Goal: Task Accomplishment & Management: Manage account settings

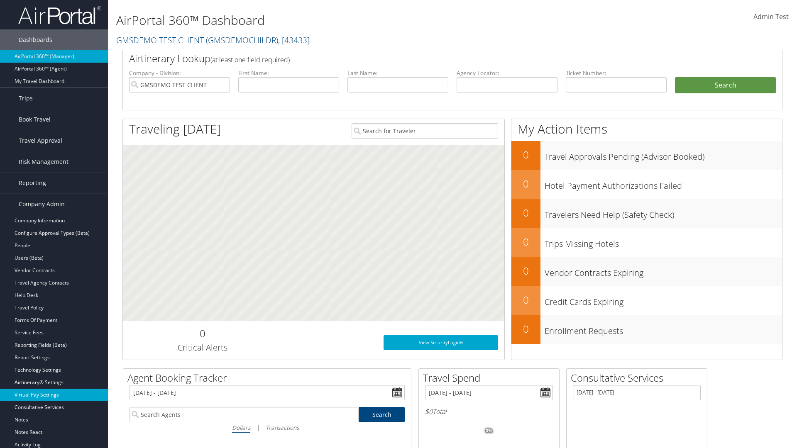
click at [54, 395] on link "Virtual Pay Settings" at bounding box center [54, 395] width 108 height 12
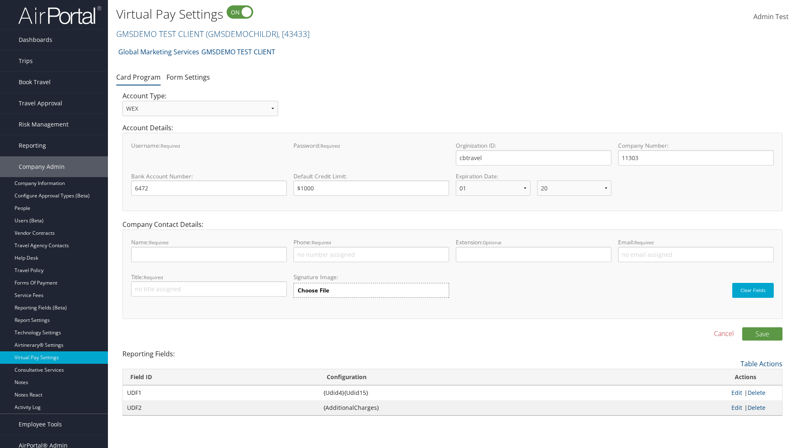
select select "20"
click at [188, 77] on link "Form Settings" at bounding box center [189, 77] width 44 height 9
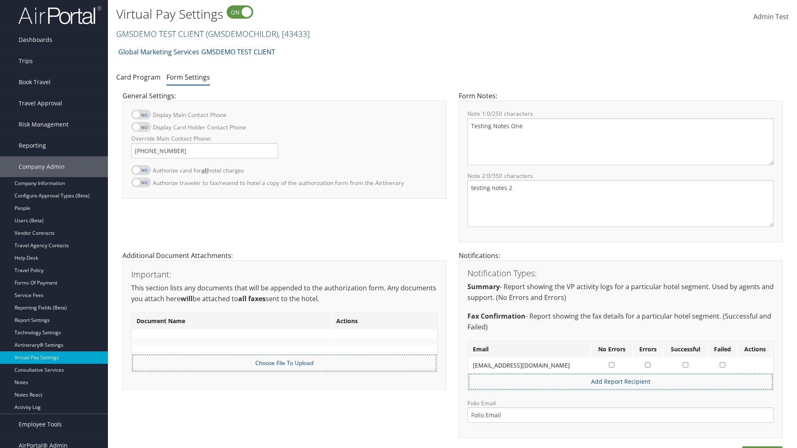
click at [159, 34] on link "GMSDEMO TEST CLIENT ( GMSDEMOCHILDR ) , [ 43433 ]" at bounding box center [213, 33] width 194 height 11
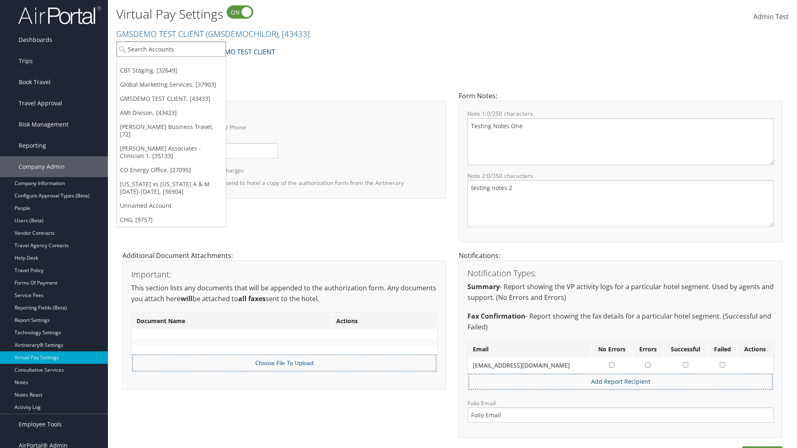
click at [171, 49] on input "search" at bounding box center [171, 49] width 109 height 15
type input "[PERSON_NAME] Business Travel"
click at [183, 64] on div "Christopherson Business Travel (C10001), [72]" at bounding box center [183, 64] width 142 height 7
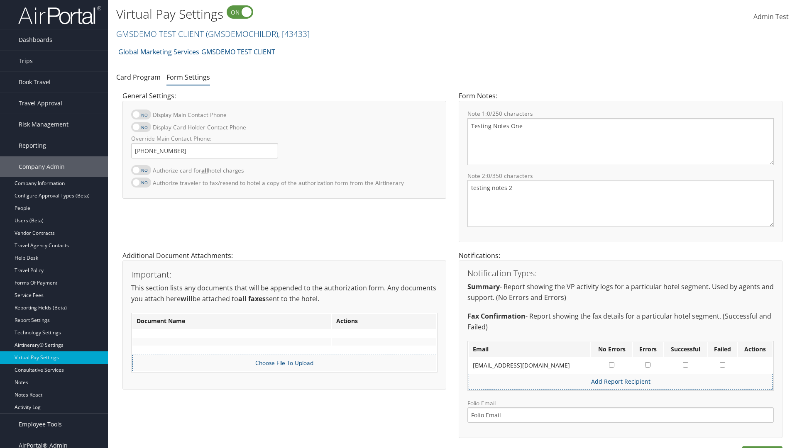
click at [141, 170] on label at bounding box center [141, 170] width 20 height 10
click at [141, 172] on input "Authorize card for all hotel charges" at bounding box center [137, 174] width 5 height 5
checkbox input "true"
click at [141, 127] on label at bounding box center [141, 127] width 20 height 10
click at [141, 129] on input "Display Card Holder Contact Phone" at bounding box center [137, 131] width 5 height 5
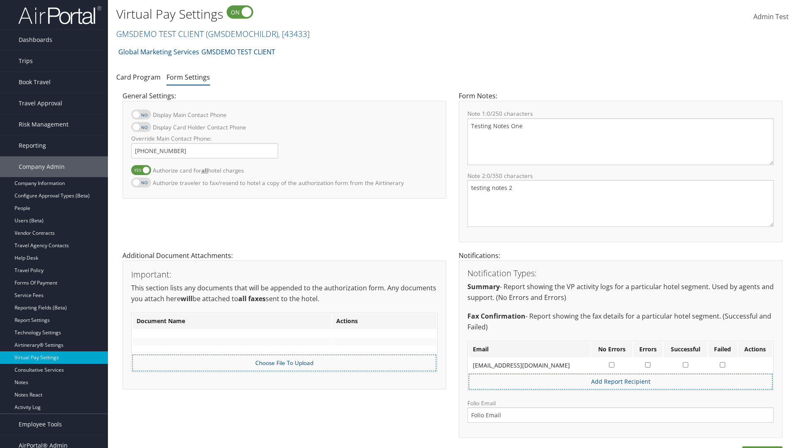
checkbox input "true"
click at [141, 115] on label at bounding box center [141, 115] width 20 height 10
click at [141, 116] on input "Display Main Contact Phone" at bounding box center [137, 118] width 5 height 5
checkbox input "true"
click at [141, 182] on label at bounding box center [141, 183] width 20 height 10
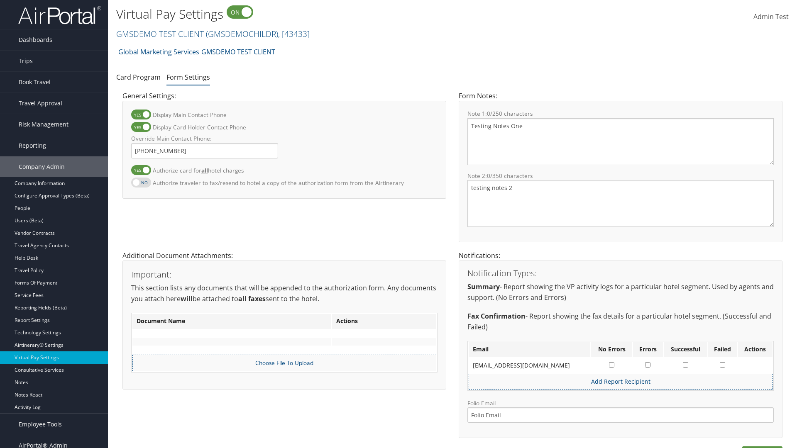
click at [141, 184] on input "Authorize traveler to fax/resend to hotel a copy of the authorization form from…" at bounding box center [137, 186] width 5 height 5
checkbox input "true"
click at [141, 170] on label at bounding box center [141, 170] width 20 height 10
click at [141, 172] on input "Authorize card for all hotel charges" at bounding box center [137, 174] width 5 height 5
checkbox input "false"
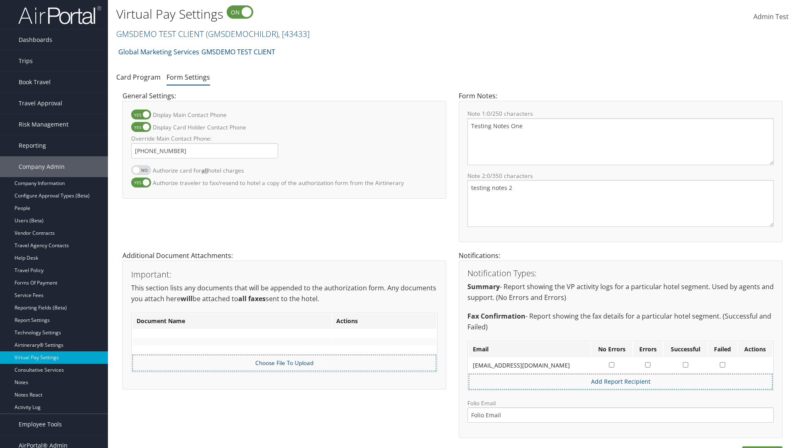
click at [141, 127] on label at bounding box center [141, 127] width 20 height 10
click at [141, 129] on input "Display Card Holder Contact Phone" at bounding box center [137, 131] width 5 height 5
checkbox input "false"
click at [141, 115] on label at bounding box center [141, 115] width 20 height 10
click at [141, 116] on input "Display Main Contact Phone" at bounding box center [137, 118] width 5 height 5
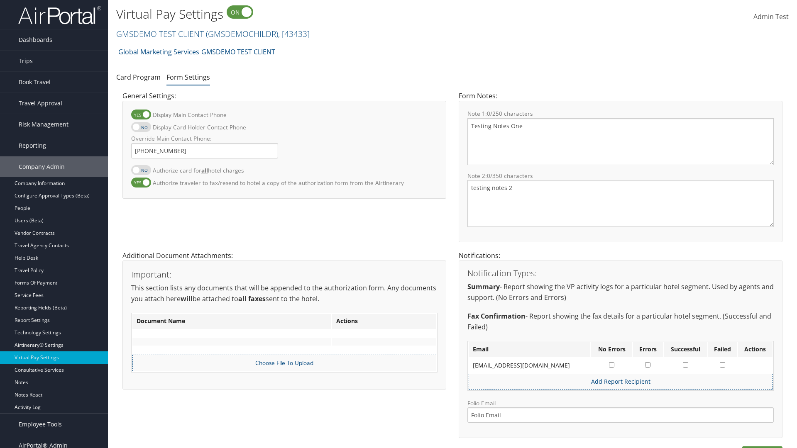
checkbox input "false"
click at [141, 182] on label at bounding box center [141, 183] width 20 height 10
click at [141, 184] on input "Authorize traveler to fax/resend to hotel a copy of the authorization form from…" at bounding box center [137, 186] width 5 height 5
checkbox input "false"
click at [205, 151] on input "Override Main Contact Phone:" at bounding box center [204, 150] width 147 height 15
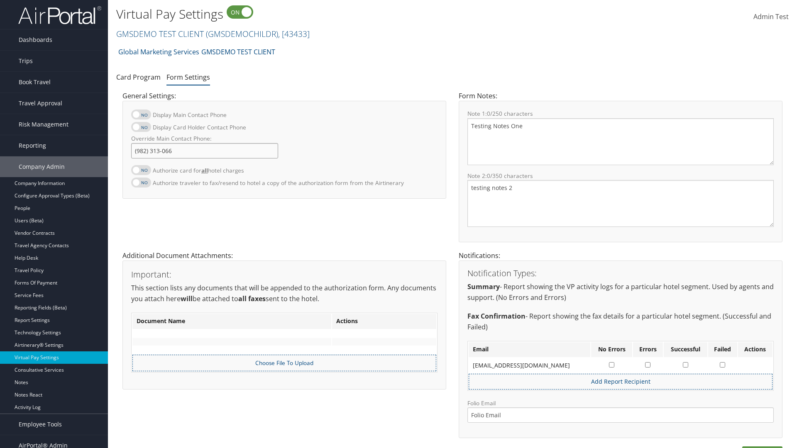
type input "(982) 313-0669"
click at [621, 142] on textarea "Testing Notes One" at bounding box center [621, 141] width 306 height 47
type textarea "Testing Notes One"
click at [621, 203] on textarea "testing notes 2" at bounding box center [621, 203] width 306 height 47
type textarea "testing notes 2"
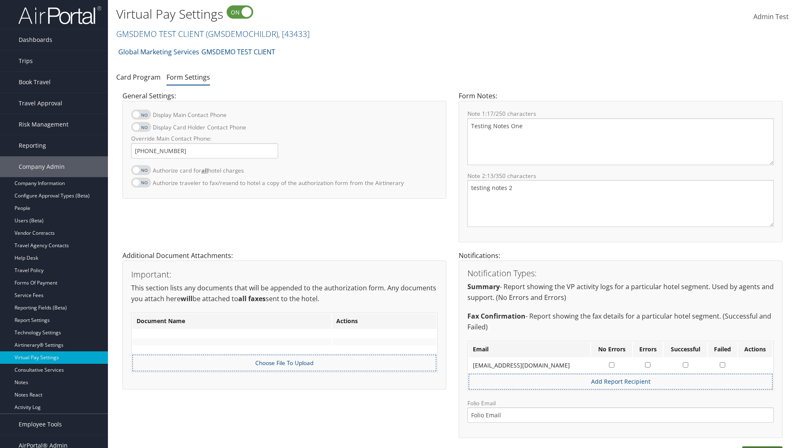
click at [762, 447] on button "Save" at bounding box center [763, 453] width 40 height 13
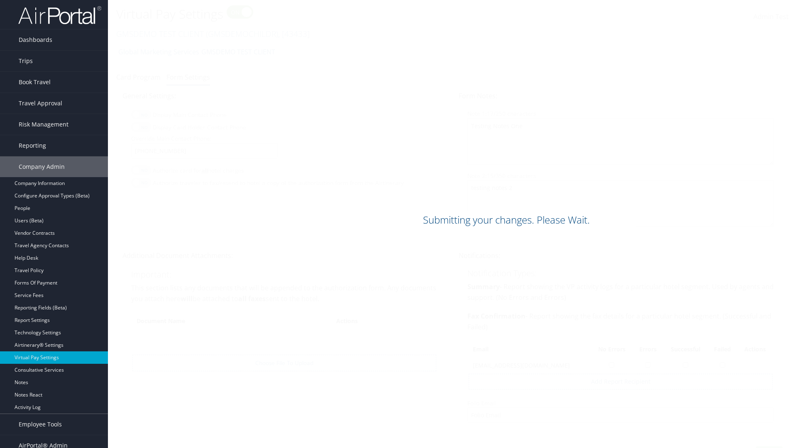
scroll to position [11, 0]
